Goal: Task Accomplishment & Management: Manage account settings

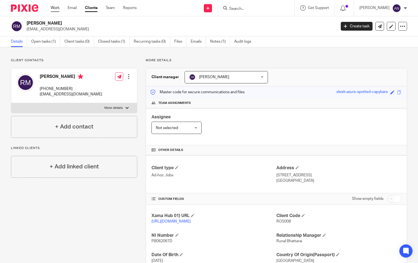
drag, startPoint x: 0, startPoint y: 0, endPoint x: 59, endPoint y: 8, distance: 60.0
click at [59, 8] on link "Work" at bounding box center [55, 7] width 9 height 5
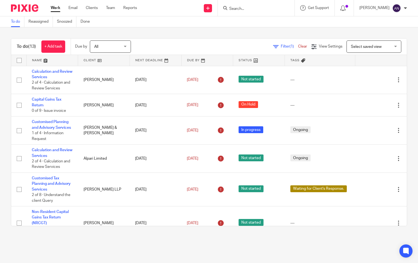
click at [200, 32] on div "To do (13) + Add task Due by All All Today Tomorrow This week Next week This mo…" at bounding box center [209, 132] width 418 height 210
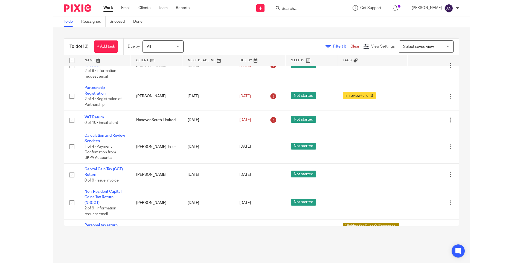
scroll to position [213, 0]
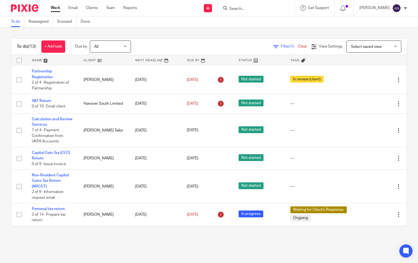
click at [258, 33] on div "To do (13) + Add task Due by All All Today Tomorrow This week Next week This mo…" at bounding box center [209, 132] width 418 height 210
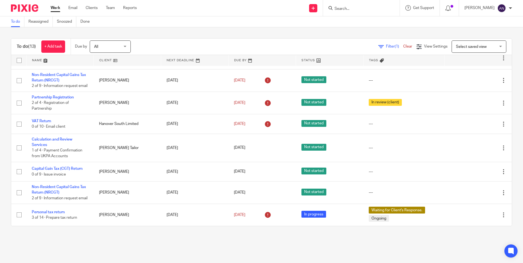
scroll to position [157, 0]
click at [333, 34] on div "To do (13) + Add task Due by All All Today Tomorrow This week Next week This mo…" at bounding box center [261, 132] width 523 height 210
click at [325, 31] on div "To do (13) + Add task Due by All All Today Tomorrow This week Next week This mo…" at bounding box center [261, 132] width 523 height 210
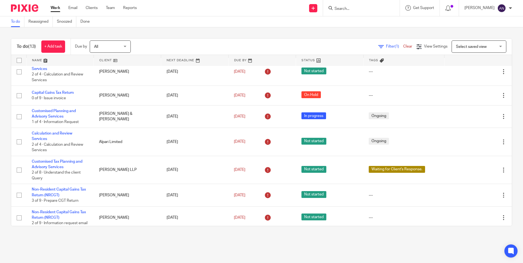
scroll to position [0, 0]
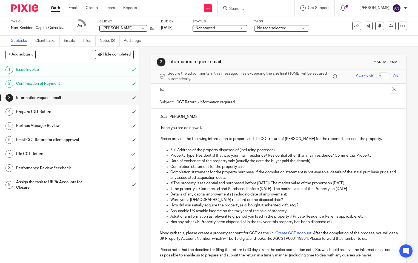
click at [237, 10] on input "Search" at bounding box center [252, 9] width 49 height 5
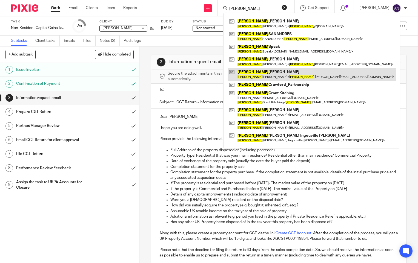
type input "[PERSON_NAME]"
click at [279, 77] on link at bounding box center [311, 74] width 168 height 13
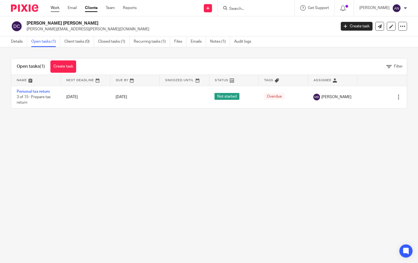
click at [54, 8] on link "Work" at bounding box center [55, 7] width 9 height 5
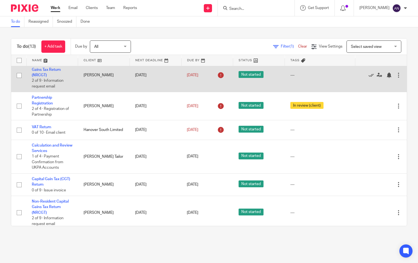
scroll to position [192, 0]
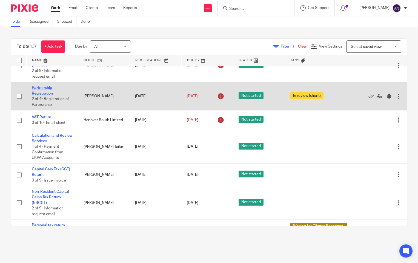
click at [48, 95] on link "Partnership Registration" at bounding box center [42, 90] width 21 height 9
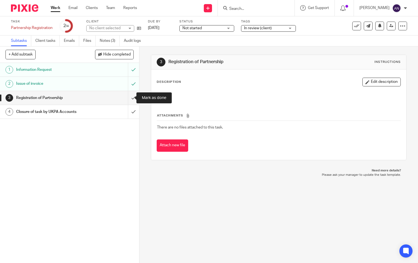
click at [126, 99] on input "submit" at bounding box center [69, 98] width 139 height 14
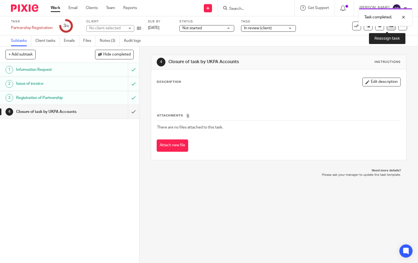
click at [387, 28] on link at bounding box center [390, 26] width 9 height 9
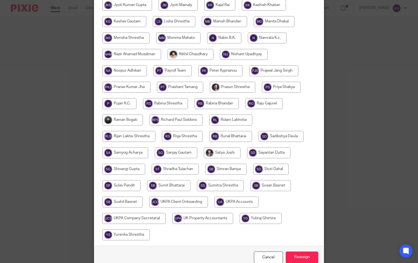
scroll to position [259, 0]
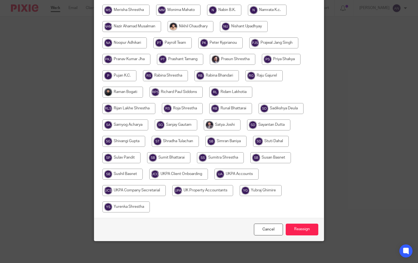
click at [227, 176] on input "radio" at bounding box center [236, 174] width 44 height 11
radio input "true"
click at [290, 227] on input "Reassign" at bounding box center [301, 230] width 33 height 12
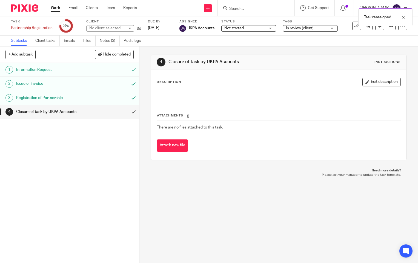
click at [55, 10] on link "Work" at bounding box center [56, 7] width 10 height 5
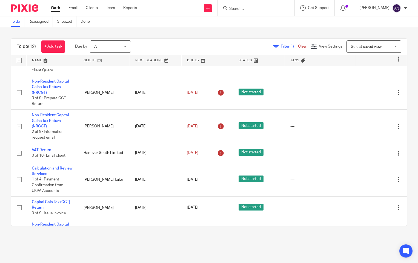
scroll to position [103, 0]
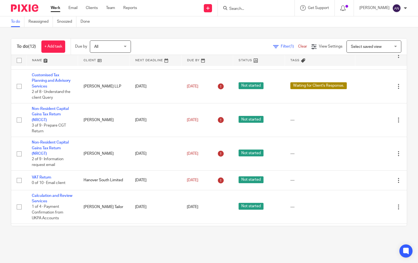
click at [130, 241] on main "To do Reassigned Snoozed Done To do (12) + Add task Due by All All [DATE] [DATE…" at bounding box center [209, 131] width 418 height 263
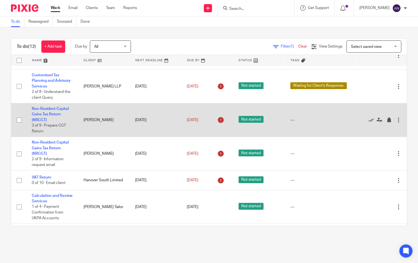
click at [56, 117] on td "Non-Resident Capital Gains Tax Return (NRCGT) 3 of 9 · Prepare CGT Return" at bounding box center [52, 120] width 52 height 34
click at [55, 118] on link "Non-Resident Capital Gains Tax Return (NRCGT)" at bounding box center [50, 114] width 37 height 15
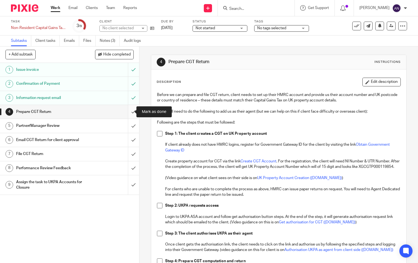
click at [128, 110] on input "submit" at bounding box center [69, 112] width 139 height 14
click at [129, 131] on input "submit" at bounding box center [69, 126] width 139 height 14
click at [129, 138] on input "submit" at bounding box center [69, 140] width 139 height 14
click at [129, 153] on input "submit" at bounding box center [69, 154] width 139 height 14
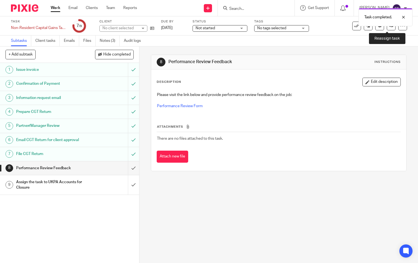
click at [386, 28] on link at bounding box center [390, 26] width 9 height 9
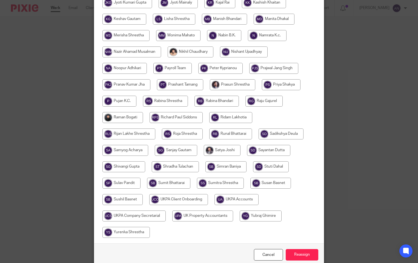
scroll to position [263, 0]
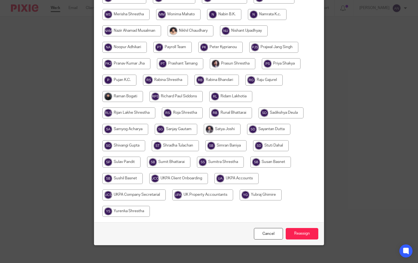
click at [227, 173] on input "radio" at bounding box center [236, 178] width 44 height 11
radio input "true"
click at [304, 228] on input "Reassign" at bounding box center [301, 234] width 33 height 12
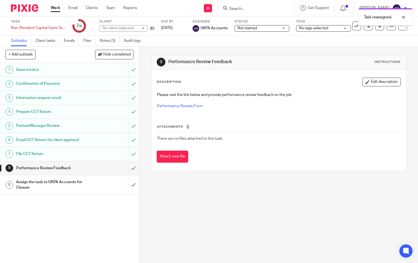
click at [56, 9] on link "Work" at bounding box center [56, 7] width 10 height 5
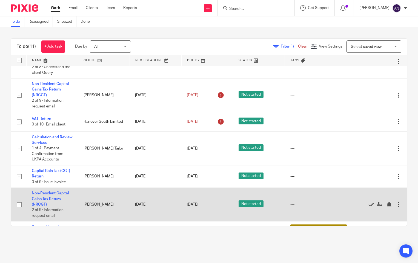
scroll to position [152, 0]
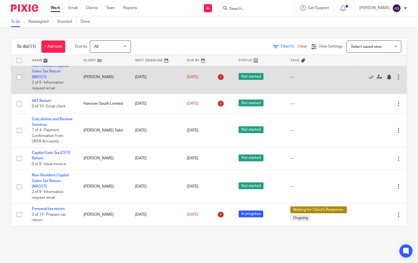
click at [46, 75] on td "Non-Resident Capital Gains Tax Return (NRCGT) 2 of 9 · Information request email" at bounding box center [52, 77] width 52 height 34
click at [44, 73] on link "Non-Resident Capital Gains Tax Return (NRCGT)" at bounding box center [50, 71] width 37 height 15
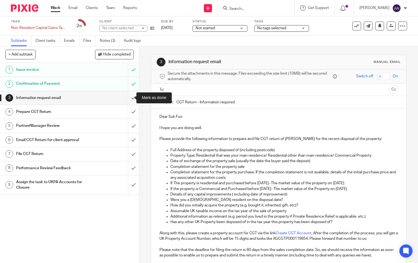
click at [128, 95] on input "submit" at bounding box center [69, 98] width 139 height 14
click at [128, 116] on input "submit" at bounding box center [69, 112] width 139 height 14
click at [132, 131] on input "submit" at bounding box center [69, 126] width 139 height 14
drag, startPoint x: 129, startPoint y: 142, endPoint x: 128, endPoint y: 148, distance: 5.8
click at [129, 142] on input "submit" at bounding box center [69, 140] width 139 height 14
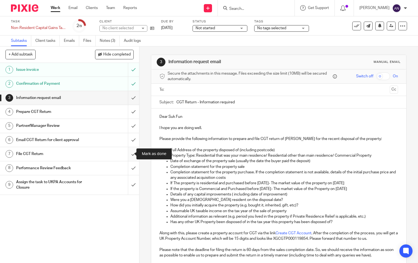
click at [127, 157] on input "submit" at bounding box center [69, 154] width 139 height 14
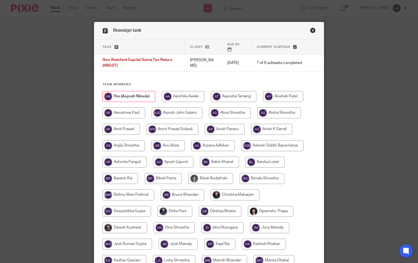
scroll to position [263, 0]
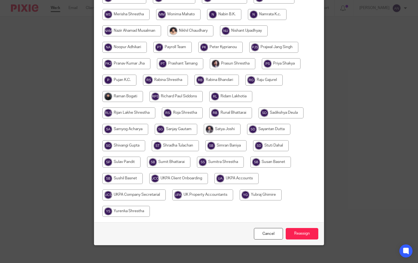
click at [248, 176] on input "radio" at bounding box center [236, 178] width 44 height 11
radio input "true"
click at [294, 233] on input "Reassign" at bounding box center [301, 234] width 33 height 12
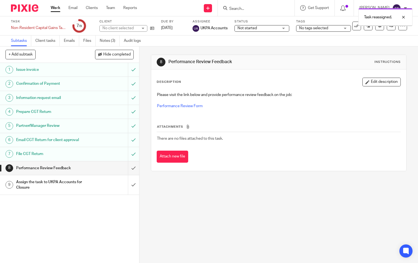
click at [54, 10] on link "Work" at bounding box center [56, 7] width 10 height 5
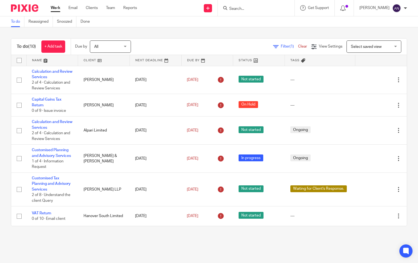
click at [162, 32] on div "To do (10) + Add task Due by All All [DATE] [DATE] This week Next week This mon…" at bounding box center [209, 132] width 418 height 210
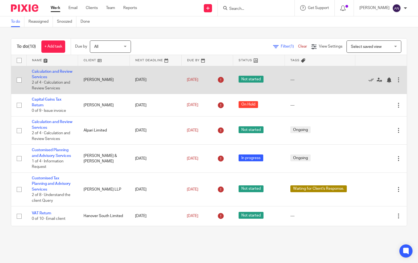
click at [49, 74] on td "Calculation and Review Services 2 of 4 · Calculation and Review Services" at bounding box center [52, 80] width 52 height 28
click at [50, 76] on link "Calculation and Review Services" at bounding box center [52, 74] width 40 height 9
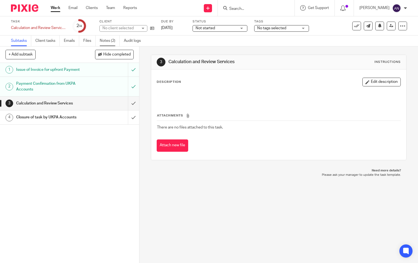
click at [107, 39] on link "Notes (2)" at bounding box center [110, 41] width 20 height 11
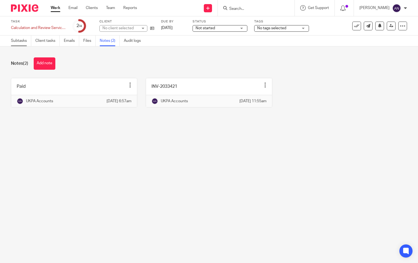
click at [22, 38] on link "Subtasks" at bounding box center [21, 41] width 20 height 11
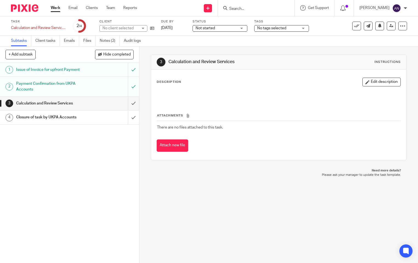
click at [226, 31] on span "Not started" at bounding box center [215, 28] width 41 height 6
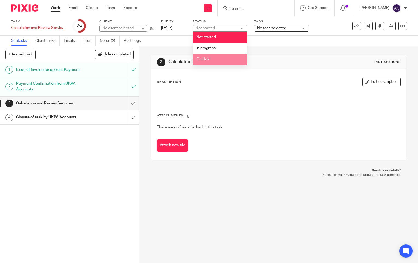
click at [226, 48] on li "In progress" at bounding box center [220, 48] width 54 height 11
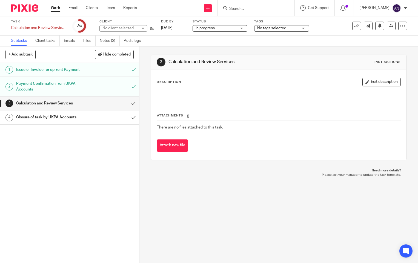
click at [260, 28] on span "No tags selected" at bounding box center [271, 28] width 29 height 4
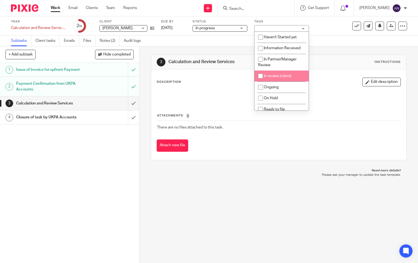
click at [272, 79] on li "In review (client)" at bounding box center [281, 76] width 54 height 11
checkbox input "true"
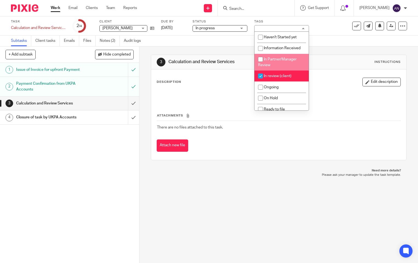
click at [228, 48] on div "3 Calculation and Review Services Instructions Description Edit description Att…" at bounding box center [278, 108] width 255 height 122
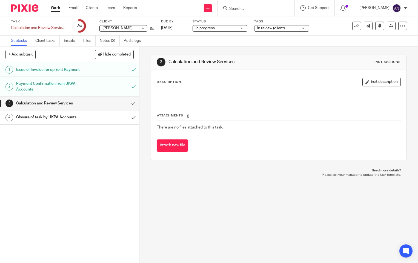
click at [53, 8] on link "Work" at bounding box center [56, 7] width 10 height 5
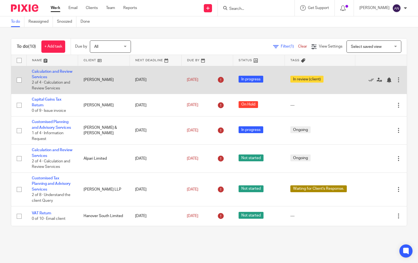
click at [152, 79] on td "[DATE]" at bounding box center [155, 80] width 52 height 28
click at [216, 78] on icon at bounding box center [220, 80] width 9 height 9
click at [210, 80] on div "[DATE]" at bounding box center [207, 80] width 41 height 9
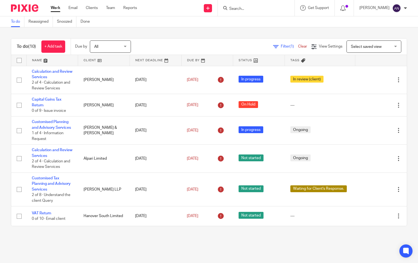
click at [201, 36] on div "To do (10) + Add task Due by All All [DATE] [DATE] This week Next week This mon…" at bounding box center [209, 132] width 418 height 210
click at [167, 37] on div "To do (10) + Add task Due by All All Today Tomorrow This week Next week This mo…" at bounding box center [209, 132] width 418 height 210
click at [165, 34] on div "To do (10) + Add task Due by All All Today Tomorrow This week Next week This mo…" at bounding box center [209, 132] width 418 height 210
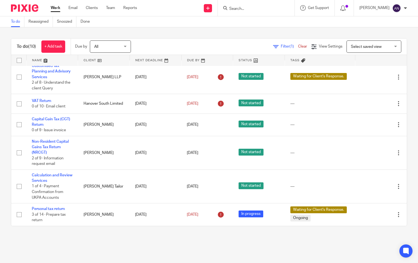
scroll to position [118, 0]
click at [74, 236] on div "To do (10) + Add task Due by All All Today Tomorrow This week Next week This mo…" at bounding box center [209, 132] width 418 height 210
click at [185, 33] on div "To do (10) + Add task Due by All All Today Tomorrow This week Next week This mo…" at bounding box center [209, 132] width 418 height 210
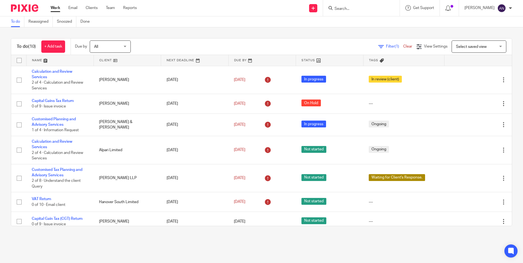
click at [157, 32] on div "To do (10) + Add task Due by All All [DATE] [DATE] This week Next week This mon…" at bounding box center [261, 132] width 523 height 210
click at [177, 39] on div "To do (10) + Add task Due by All All [DATE] [DATE] This week Next week This mon…" at bounding box center [261, 47] width 501 height 16
click at [268, 36] on div "To do (10) + Add task Due by All All [DATE] [DATE] This week Next week This mon…" at bounding box center [261, 132] width 523 height 210
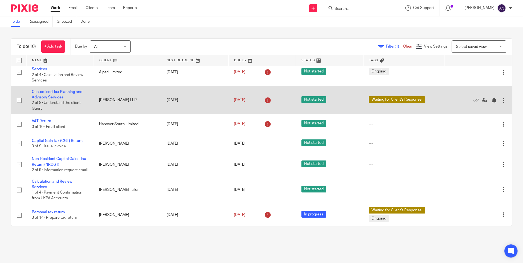
scroll to position [84, 0]
click at [51, 90] on link "Customised Tax Planning and Advisory Services" at bounding box center [57, 94] width 51 height 9
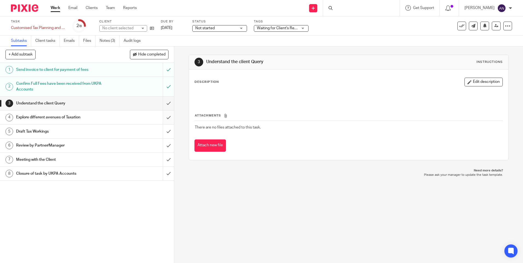
click at [160, 119] on input "submit" at bounding box center [87, 118] width 174 height 14
click at [159, 130] on input "submit" at bounding box center [87, 132] width 174 height 14
click at [161, 147] on input "submit" at bounding box center [87, 146] width 174 height 14
click at [165, 158] on input "submit" at bounding box center [87, 160] width 174 height 14
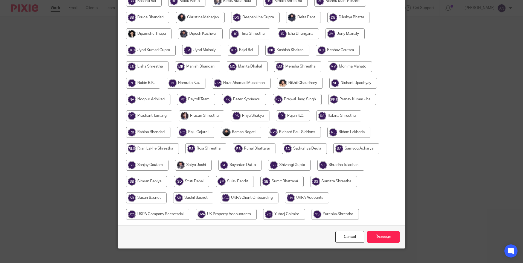
scroll to position [160, 0]
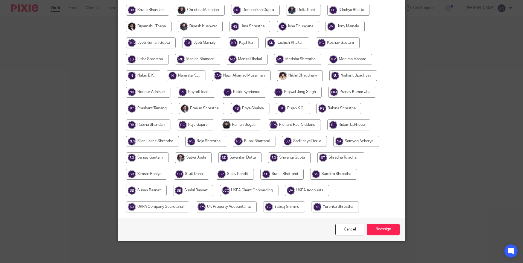
click at [318, 187] on input "radio" at bounding box center [307, 190] width 44 height 11
radio input "true"
click at [378, 227] on input "Reassign" at bounding box center [383, 230] width 33 height 12
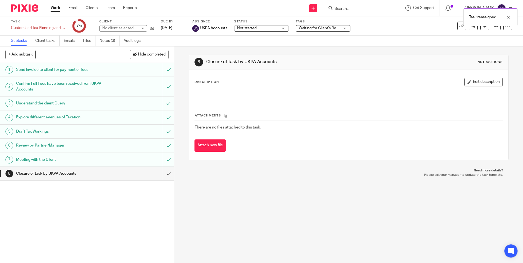
click at [53, 9] on link "Work" at bounding box center [56, 7] width 10 height 5
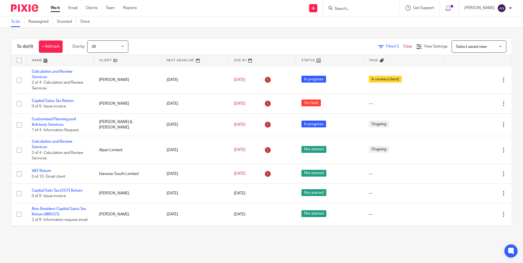
click at [181, 37] on div "To do (9) + Add task Due by All All [DATE] [DATE] This week Next week This mont…" at bounding box center [261, 132] width 523 height 210
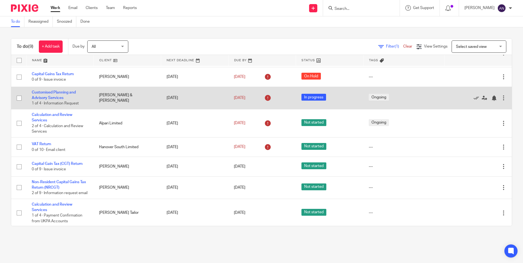
scroll to position [56, 0]
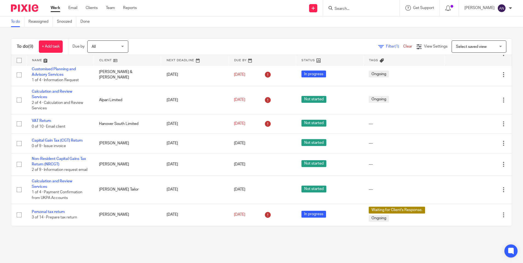
click at [206, 32] on div "To do (9) + Add task Due by All All [DATE] [DATE] This week Next week This mont…" at bounding box center [261, 132] width 523 height 210
click at [325, 27] on div "To do Reassigned Snoozed Done" at bounding box center [261, 21] width 523 height 11
